Goal: Find specific page/section: Find specific page/section

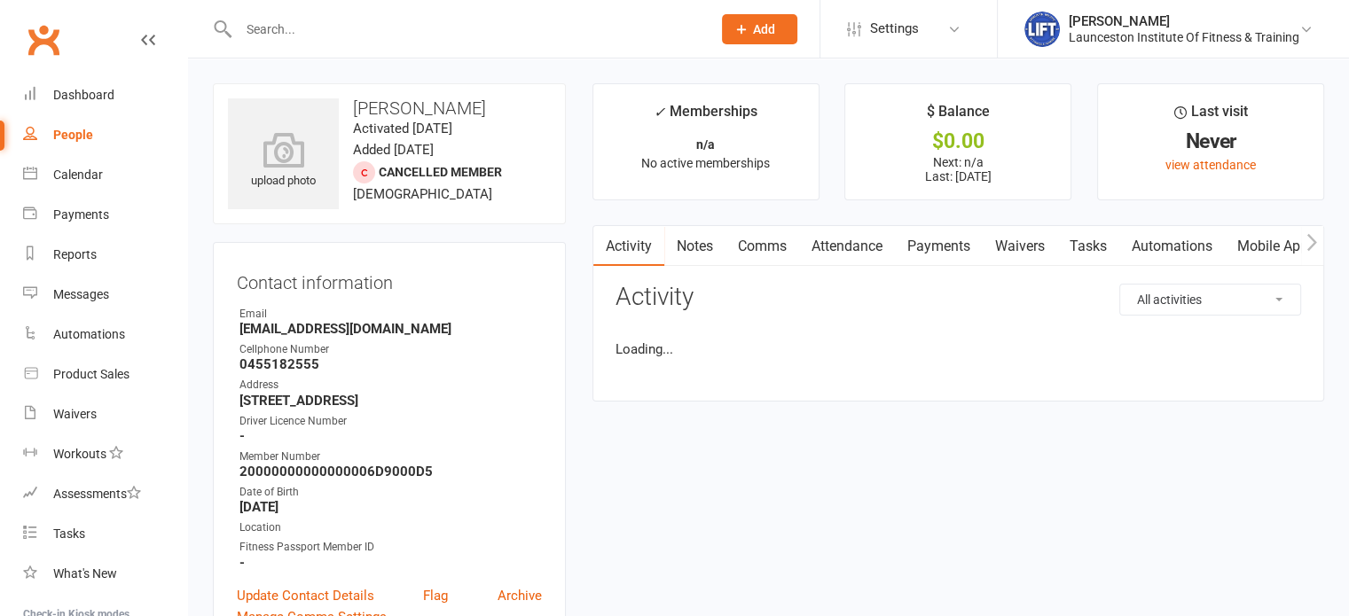
click at [941, 262] on link "Payments" at bounding box center [939, 246] width 88 height 41
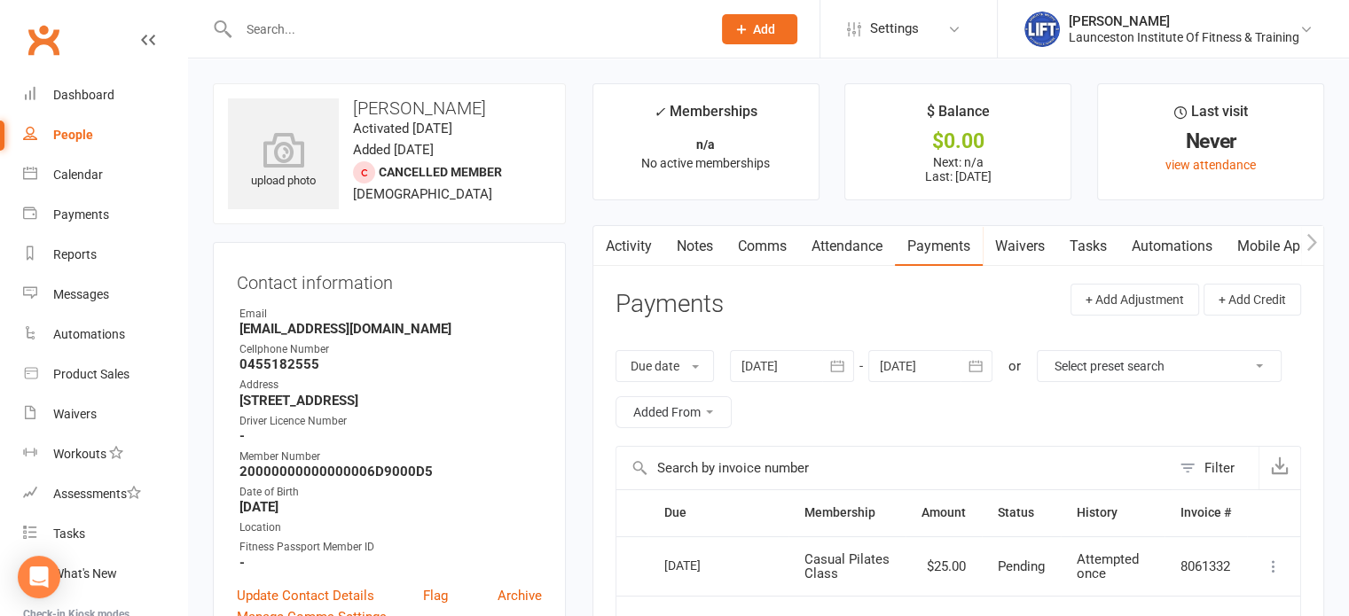
click at [371, 17] on input "text" at bounding box center [466, 29] width 466 height 25
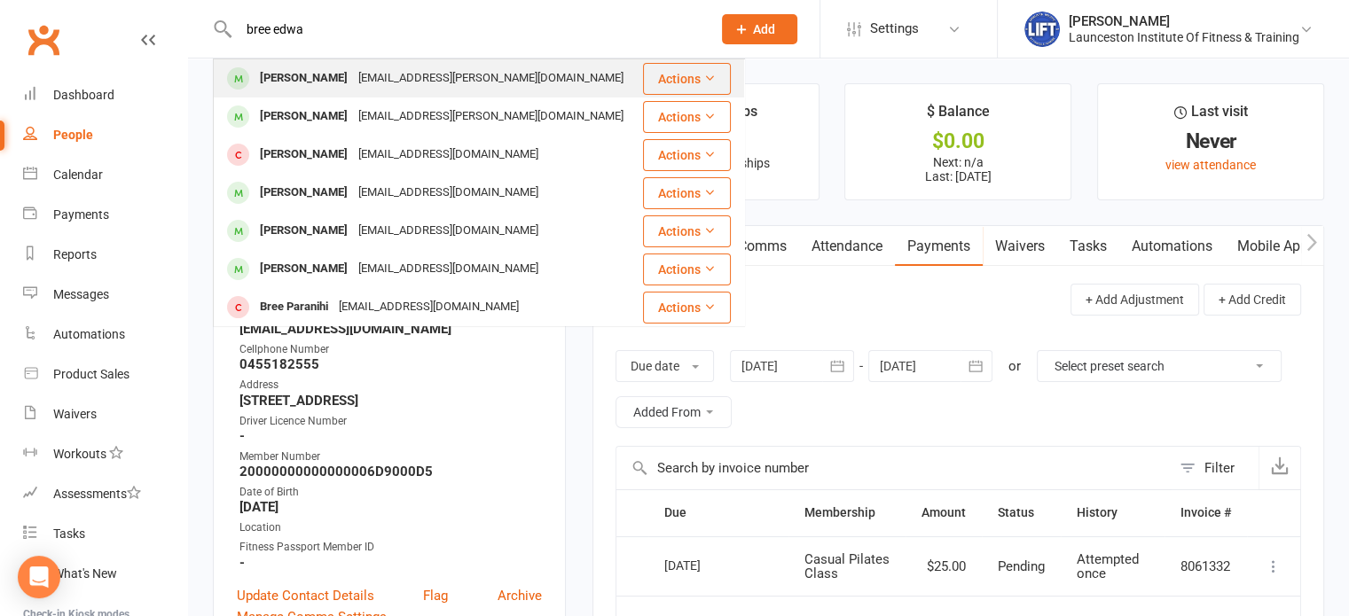
type input "bree edwa"
click at [379, 74] on div "[EMAIL_ADDRESS][PERSON_NAME][DOMAIN_NAME]" at bounding box center [491, 79] width 276 height 26
